Goal: Information Seeking & Learning: Learn about a topic

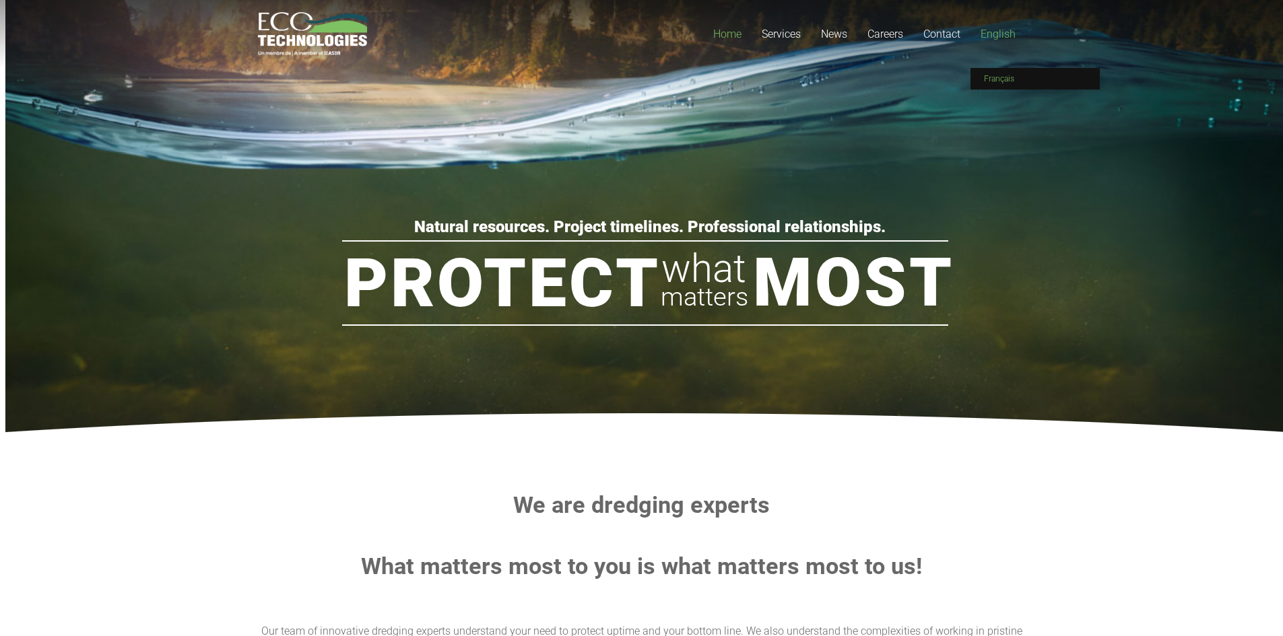
click at [1005, 80] on span "Français" at bounding box center [999, 78] width 30 height 9
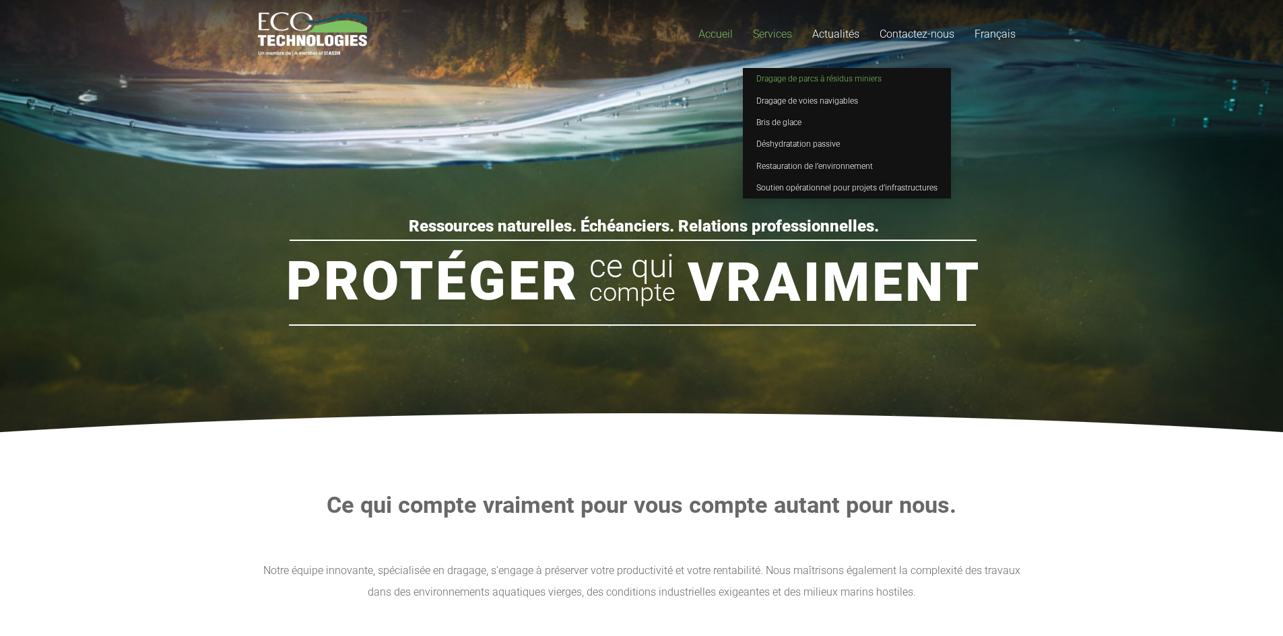
click at [789, 82] on span "Dragage de parcs à résidus miniers" at bounding box center [818, 78] width 125 height 9
